Goal: Transaction & Acquisition: Download file/media

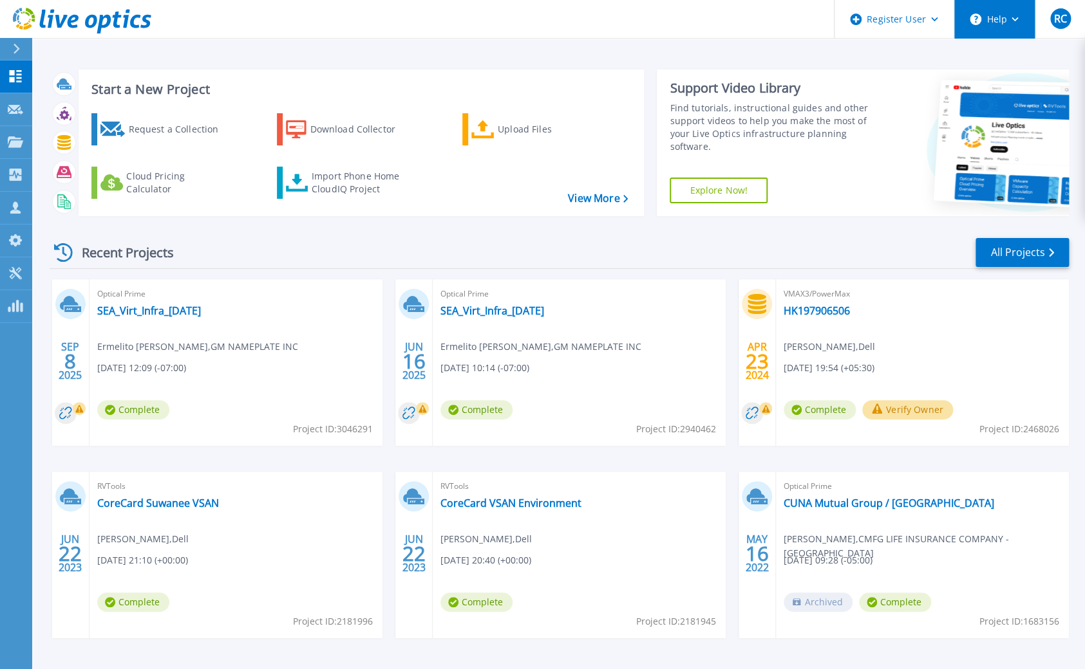
click at [995, 32] on button "Help" at bounding box center [994, 19] width 80 height 39
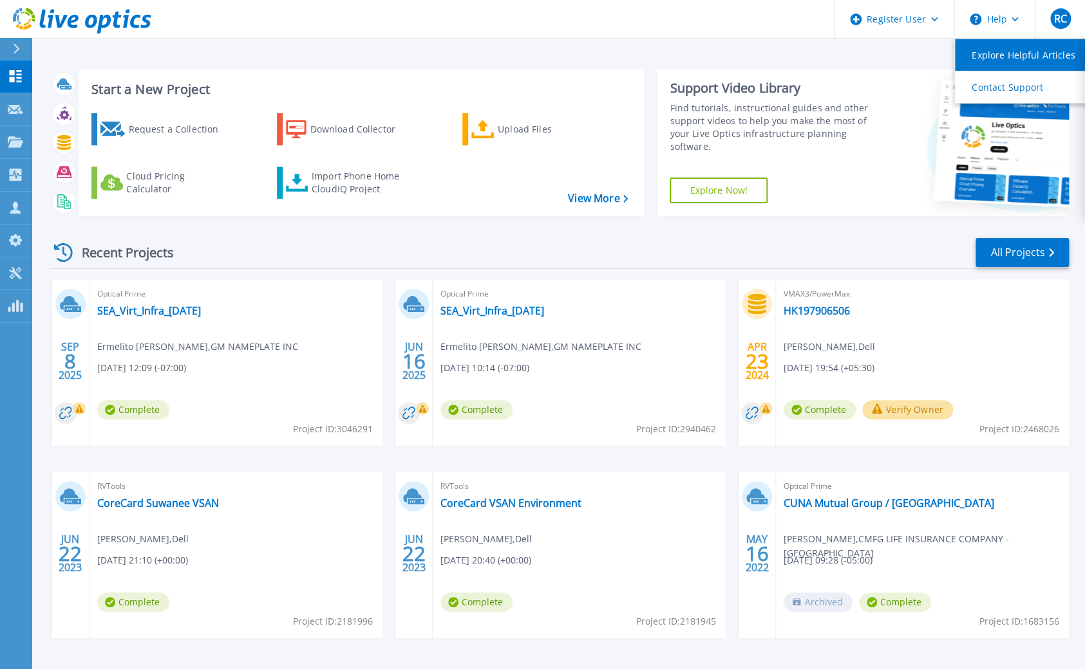
click at [992, 55] on link "Explore Helpful Articles" at bounding box center [1027, 55] width 144 height 32
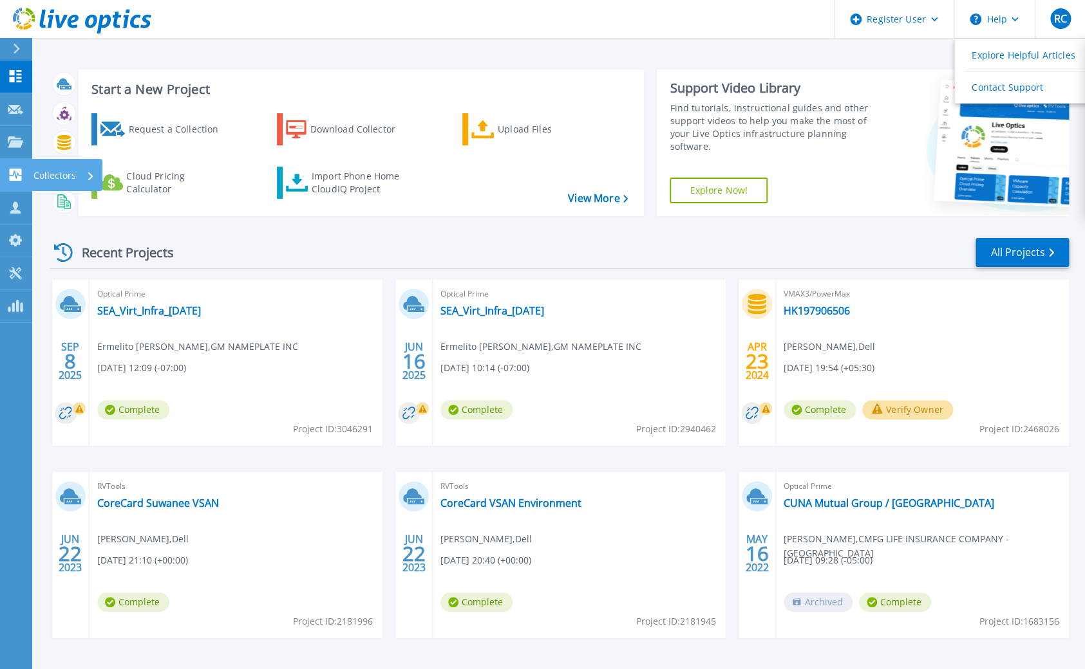
click at [13, 171] on icon at bounding box center [16, 175] width 12 height 12
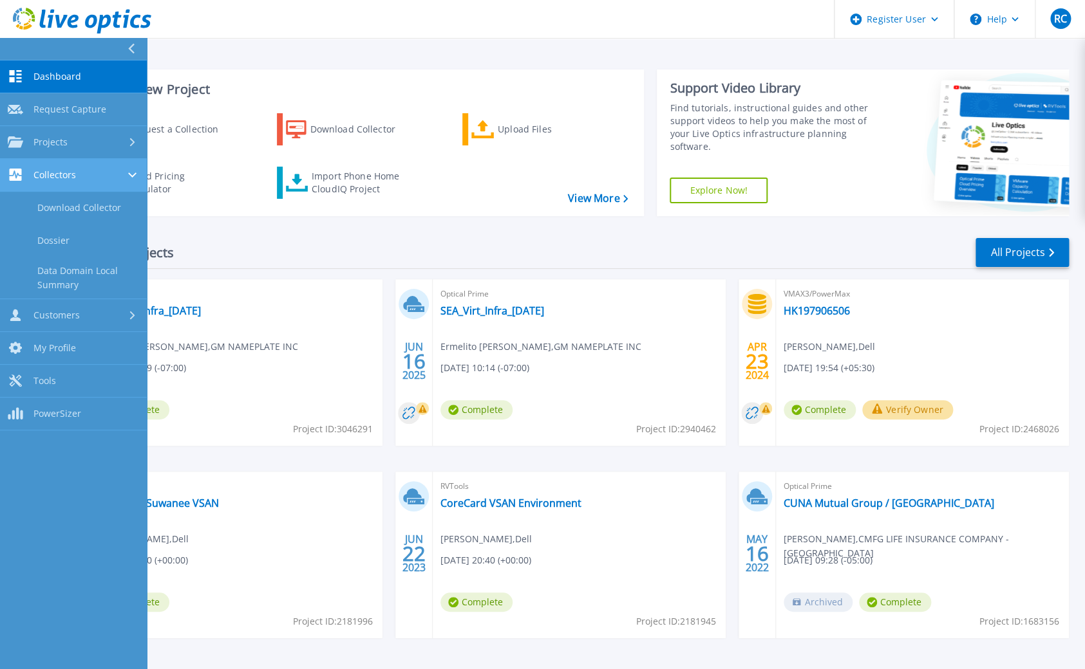
click at [102, 180] on div "Collectors" at bounding box center [73, 175] width 131 height 12
click at [111, 170] on div "Collectors" at bounding box center [73, 175] width 131 height 12
click at [75, 212] on link "Download Collector" at bounding box center [73, 208] width 147 height 33
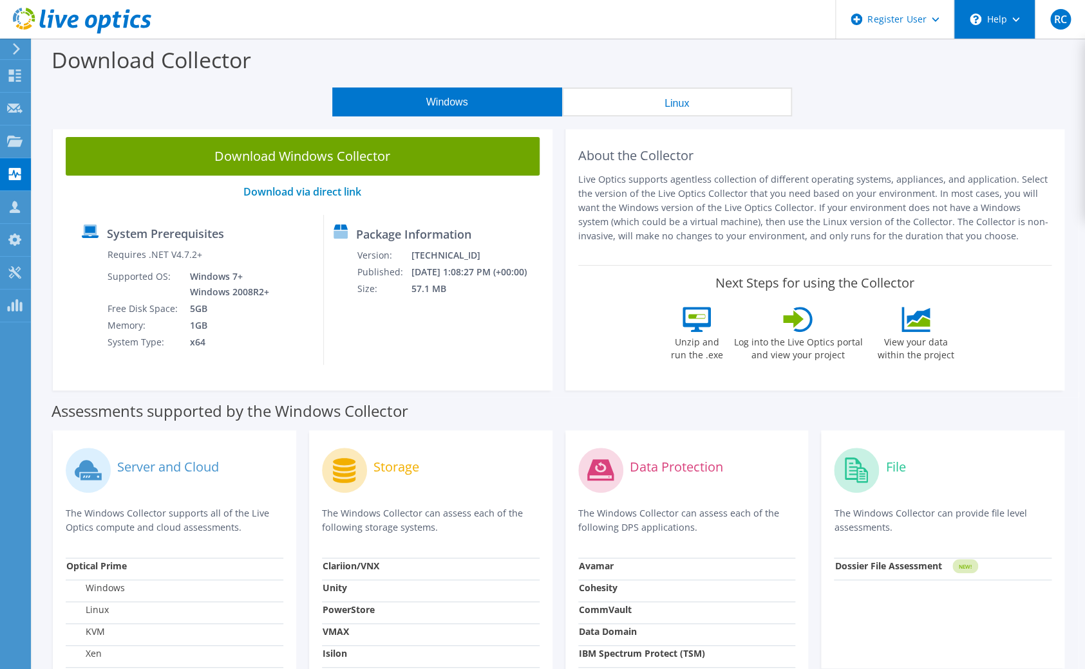
click at [1006, 22] on div "\n Help" at bounding box center [993, 19] width 81 height 39
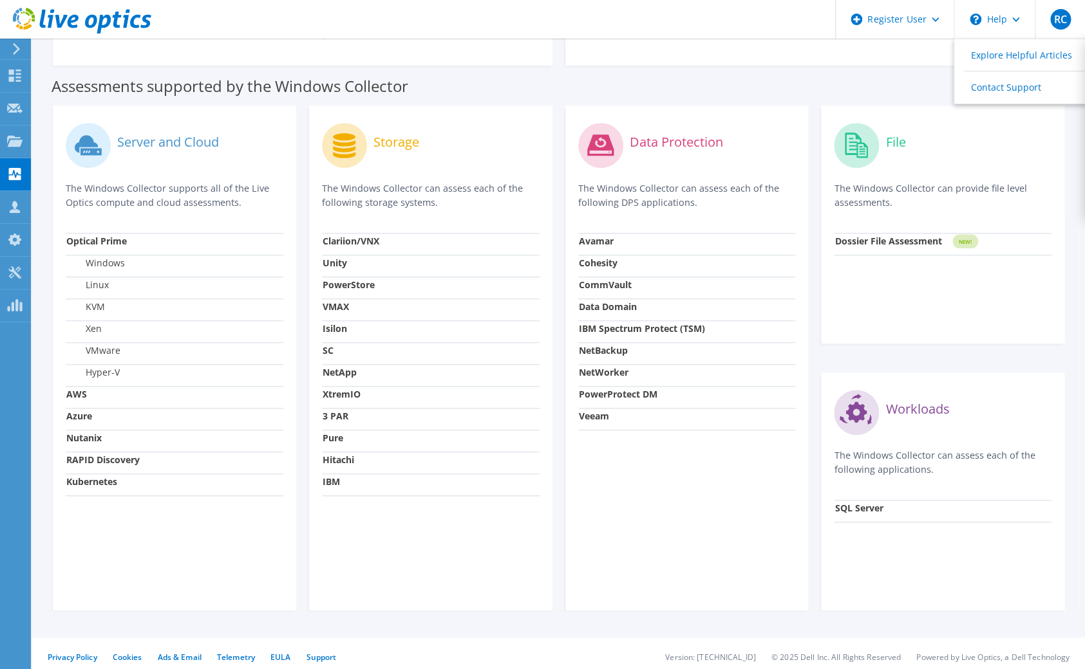
scroll to position [332, 0]
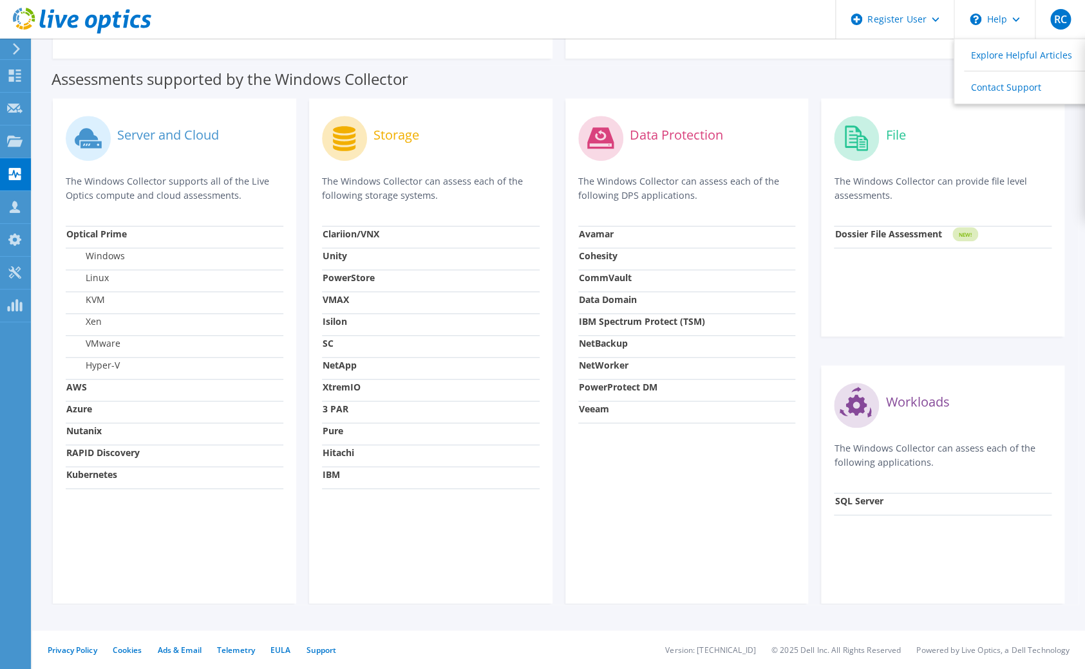
click at [332, 153] on circle at bounding box center [344, 138] width 45 height 45
click at [359, 230] on strong "Clariion/VNX" at bounding box center [350, 234] width 57 height 12
click at [333, 454] on strong "Hitachi" at bounding box center [338, 453] width 32 height 12
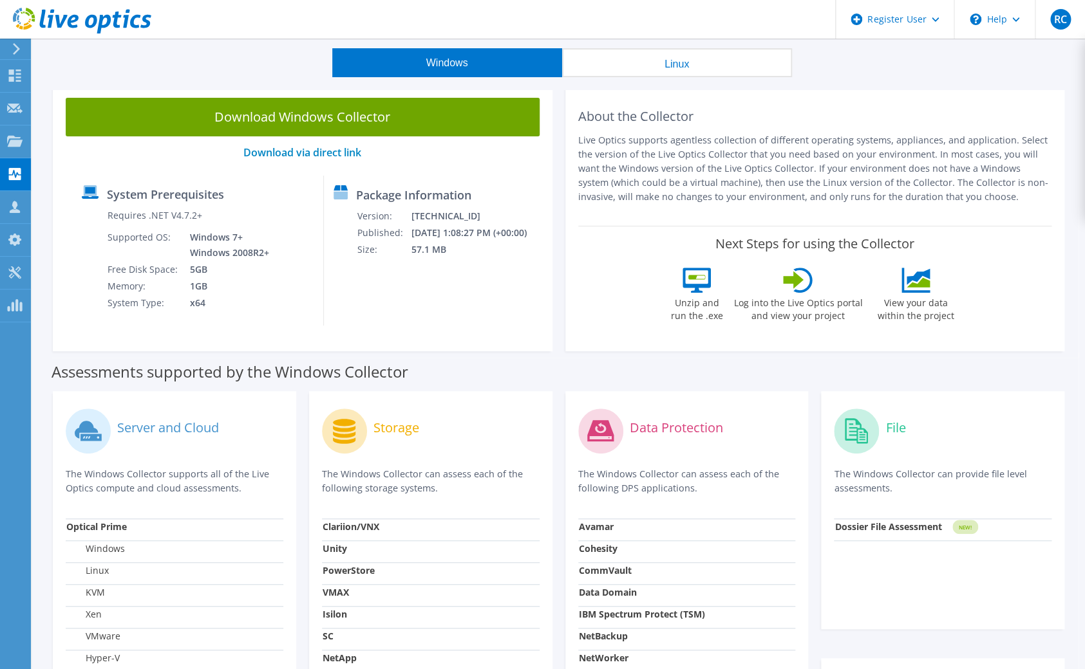
scroll to position [0, 0]
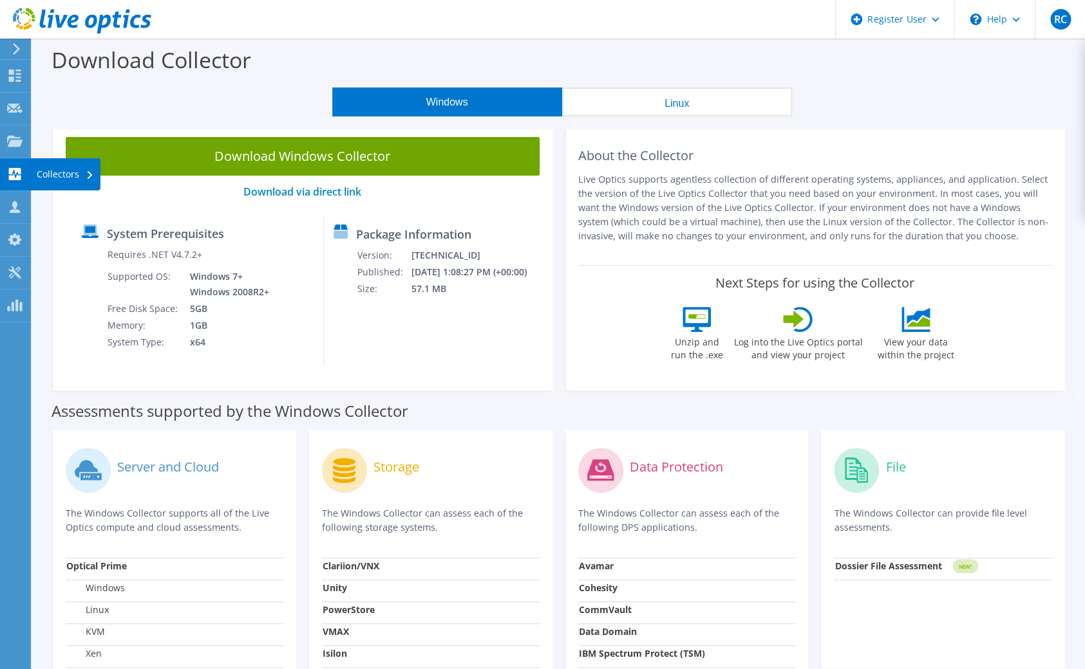
click at [61, 178] on div "Collectors" at bounding box center [65, 174] width 70 height 32
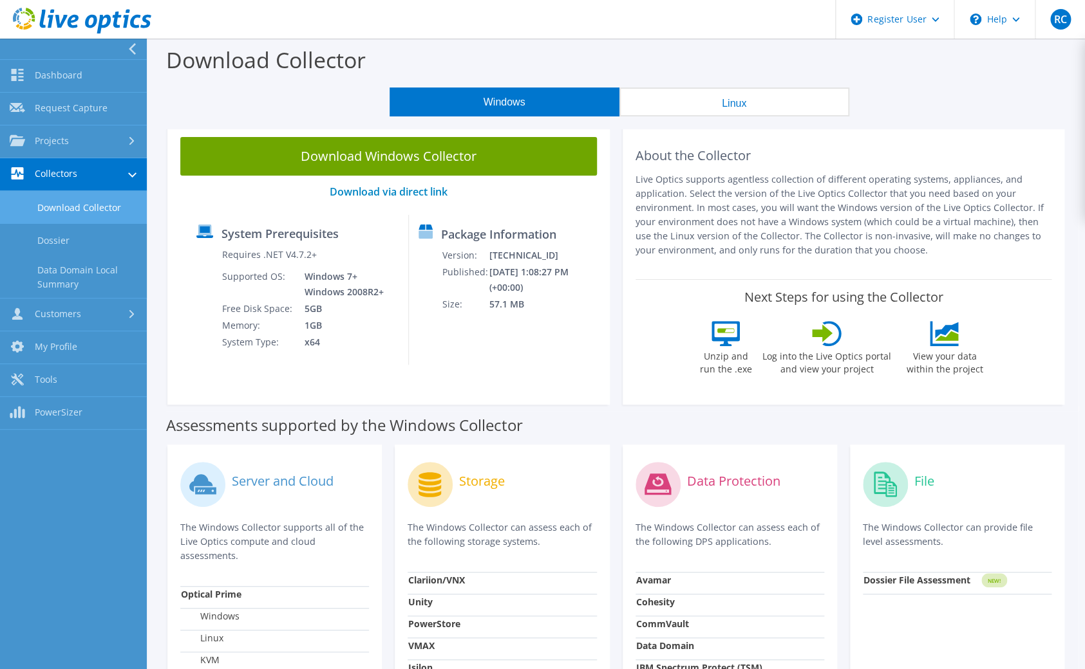
click at [1011, 88] on div "Windows Linux" at bounding box center [619, 102] width 919 height 29
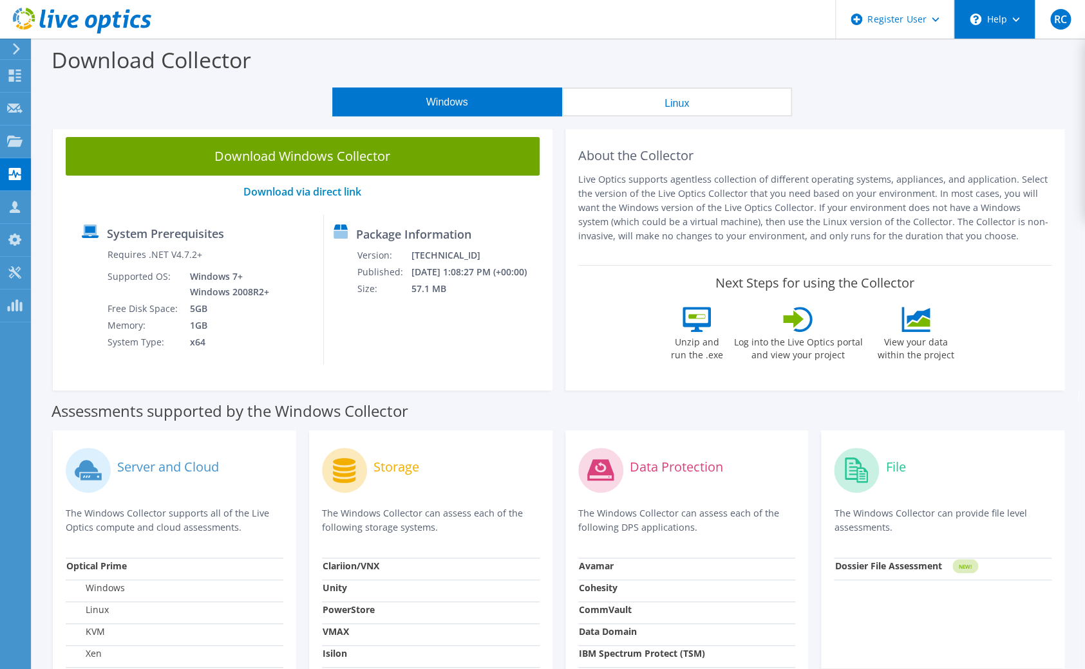
click at [1003, 21] on div "\n Help" at bounding box center [993, 19] width 81 height 39
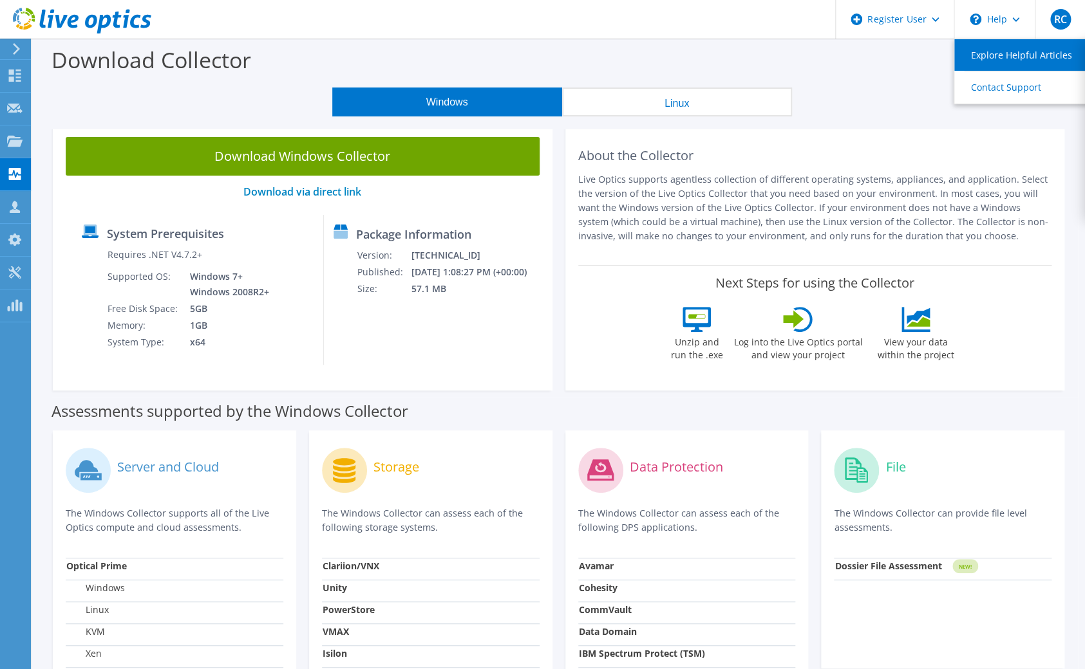
click at [1003, 52] on link "Explore Helpful Articles" at bounding box center [1026, 55] width 144 height 32
click at [9, 270] on icon at bounding box center [14, 272] width 15 height 12
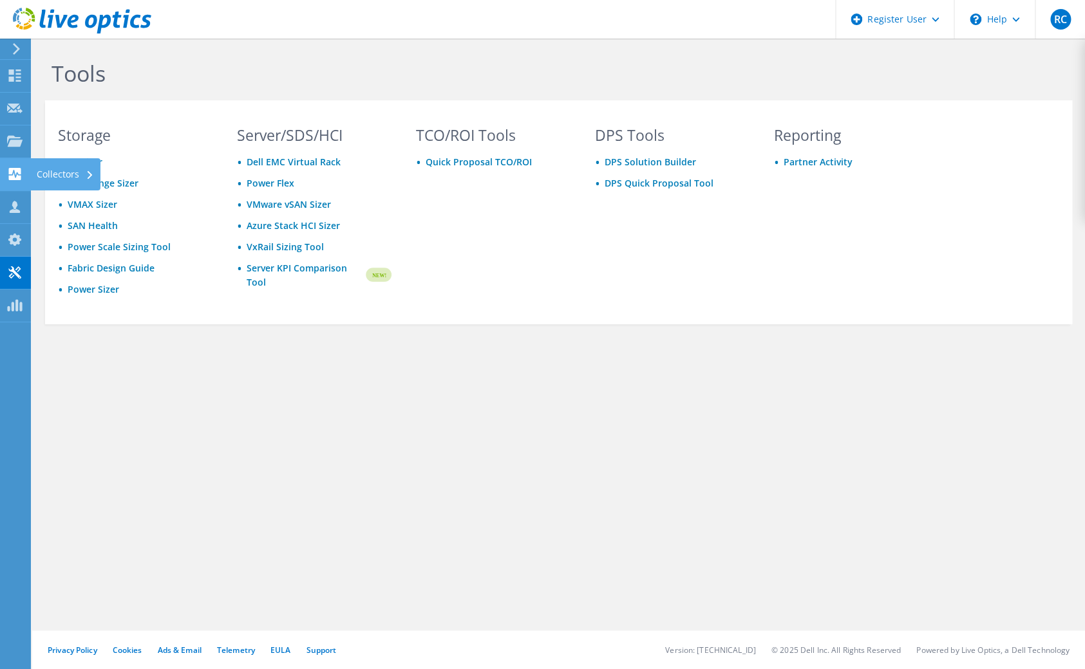
click at [20, 182] on div at bounding box center [14, 176] width 15 height 14
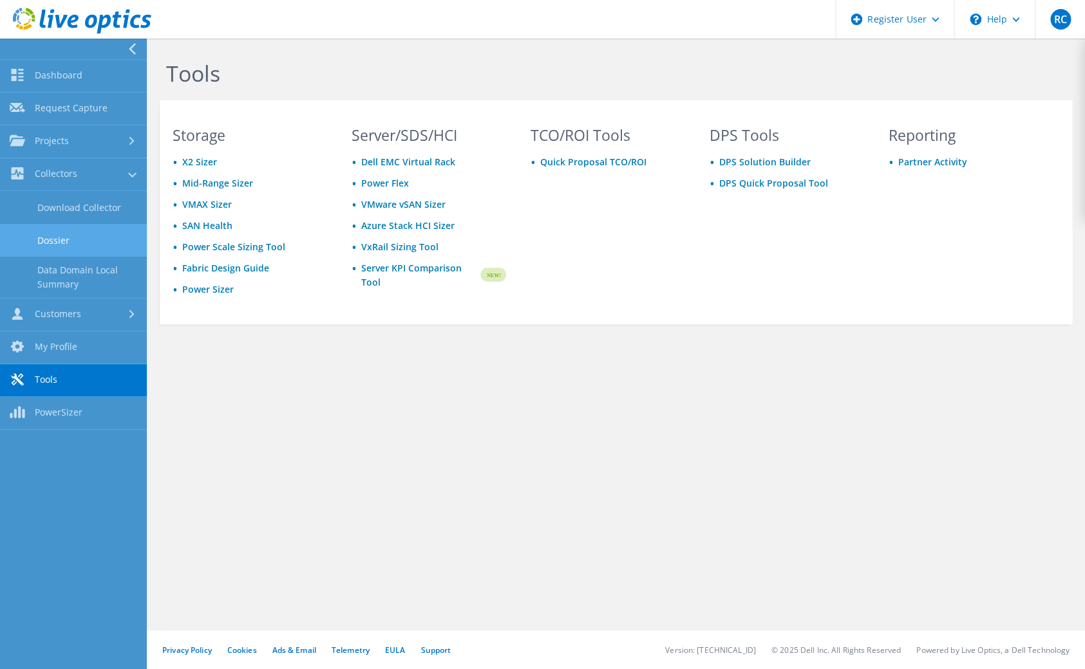
click at [58, 244] on link "Dossier" at bounding box center [73, 240] width 147 height 33
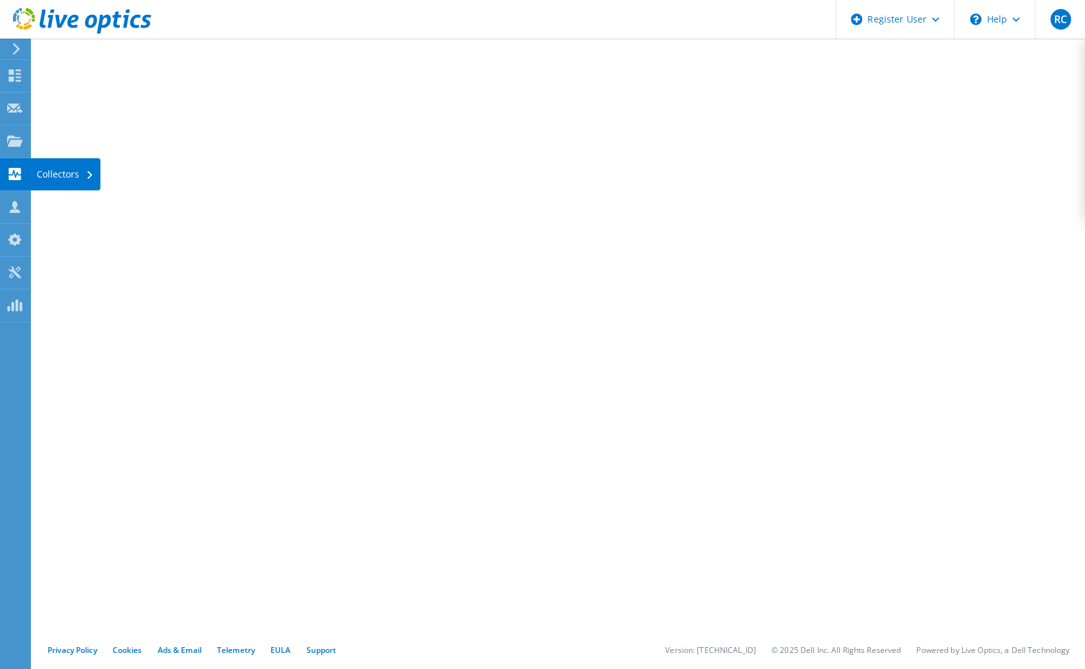
click at [71, 174] on div "Collectors" at bounding box center [65, 174] width 70 height 32
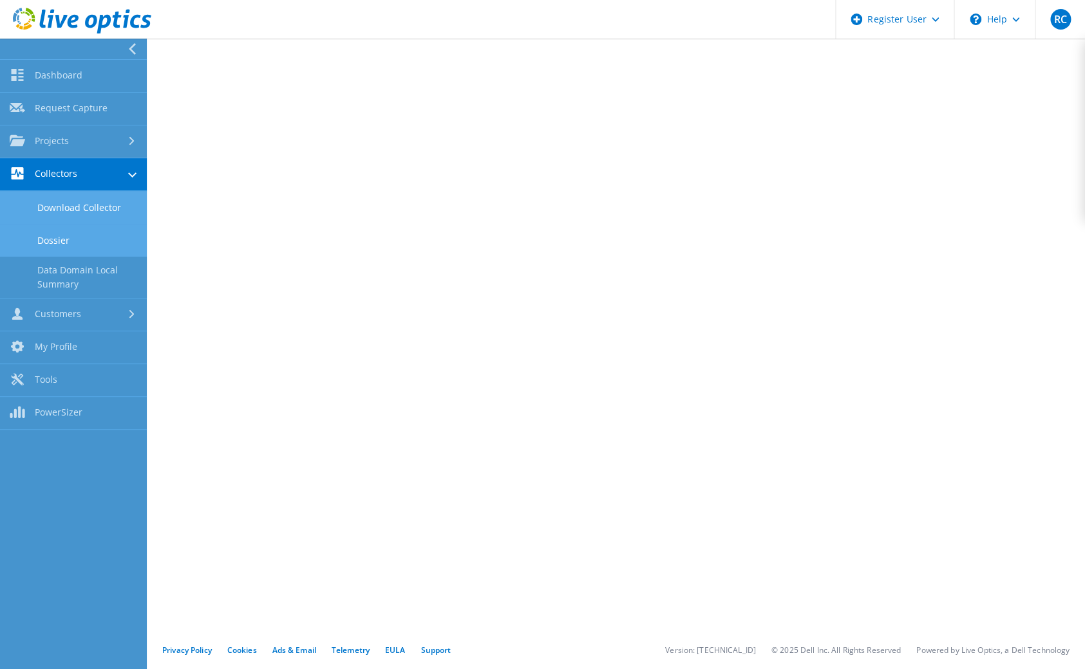
click at [64, 206] on link "Download Collector" at bounding box center [73, 207] width 147 height 33
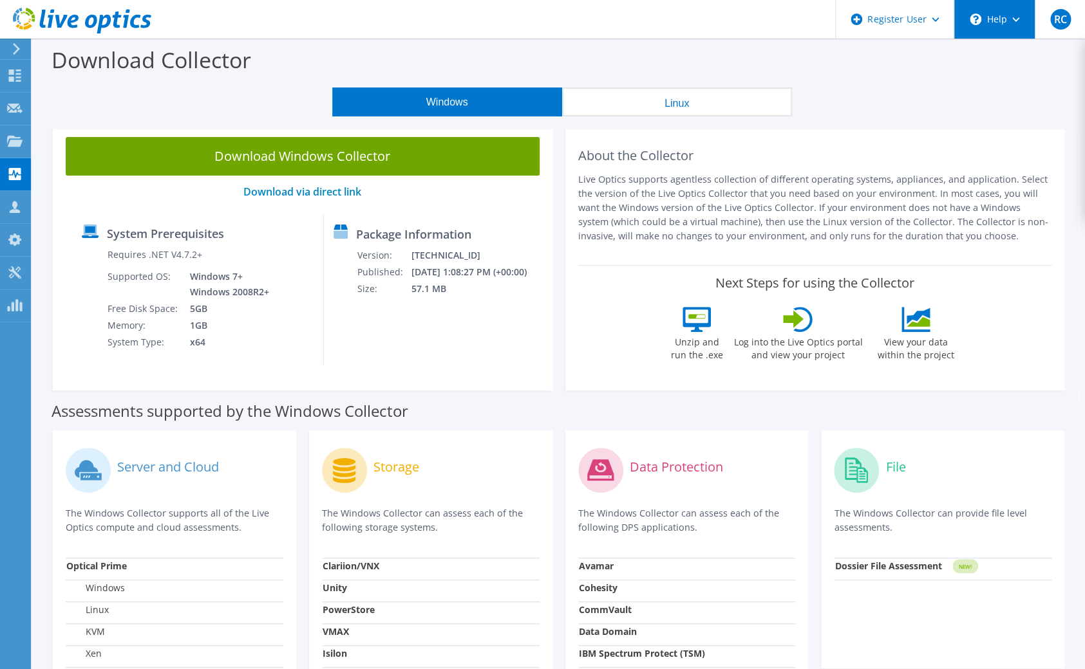
click at [1005, 25] on div "\n Help" at bounding box center [993, 19] width 81 height 39
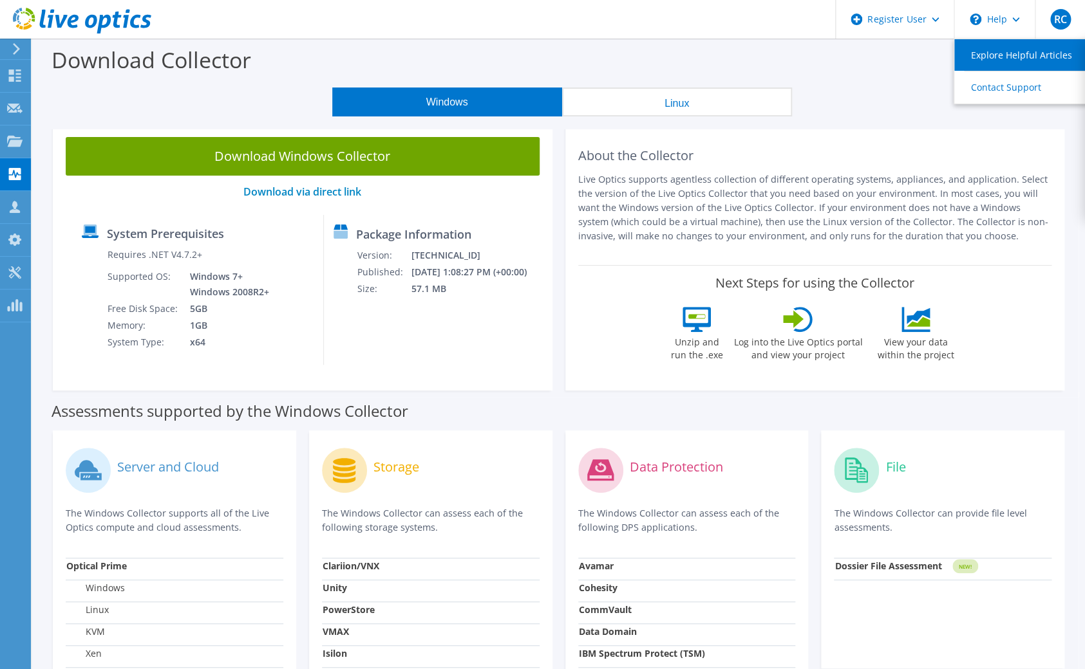
click at [995, 53] on link "Explore Helpful Articles" at bounding box center [1026, 55] width 144 height 32
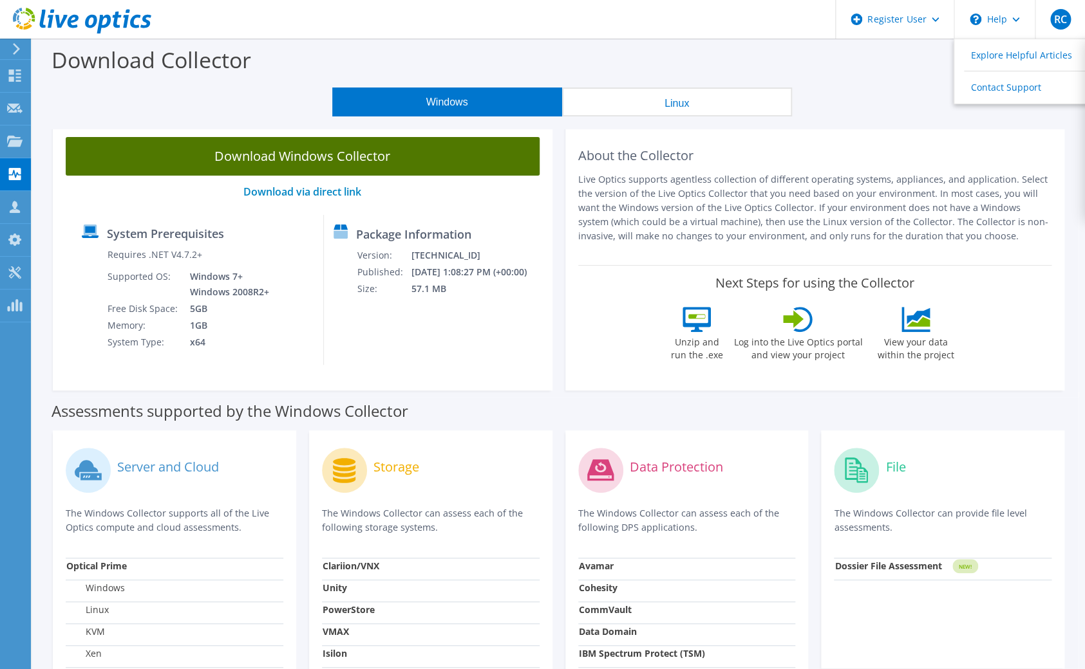
click at [368, 167] on link "Download Windows Collector" at bounding box center [303, 156] width 474 height 39
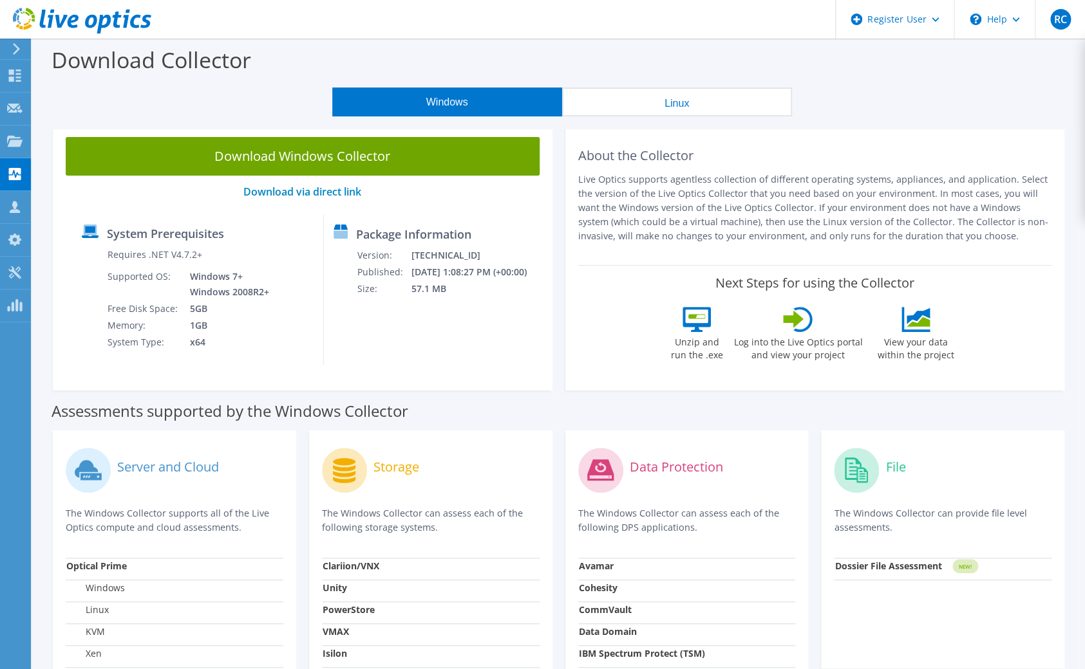
click at [859, 657] on div "File The Windows Collector can provide file level assessments. Dossier File Ass…" at bounding box center [942, 550] width 243 height 238
